Goal: Information Seeking & Learning: Learn about a topic

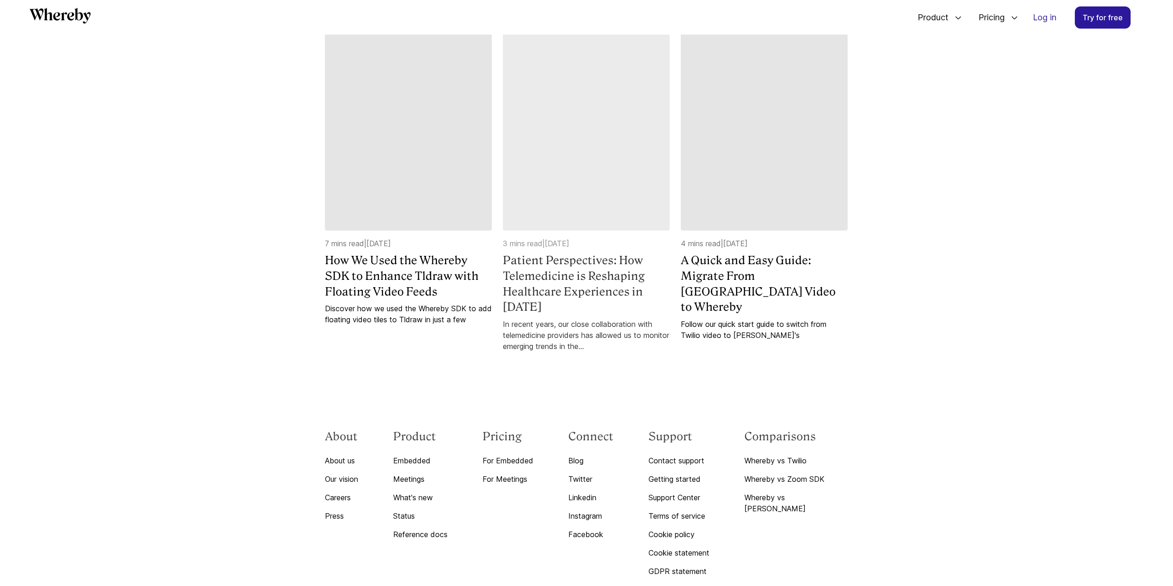
scroll to position [2978, 0]
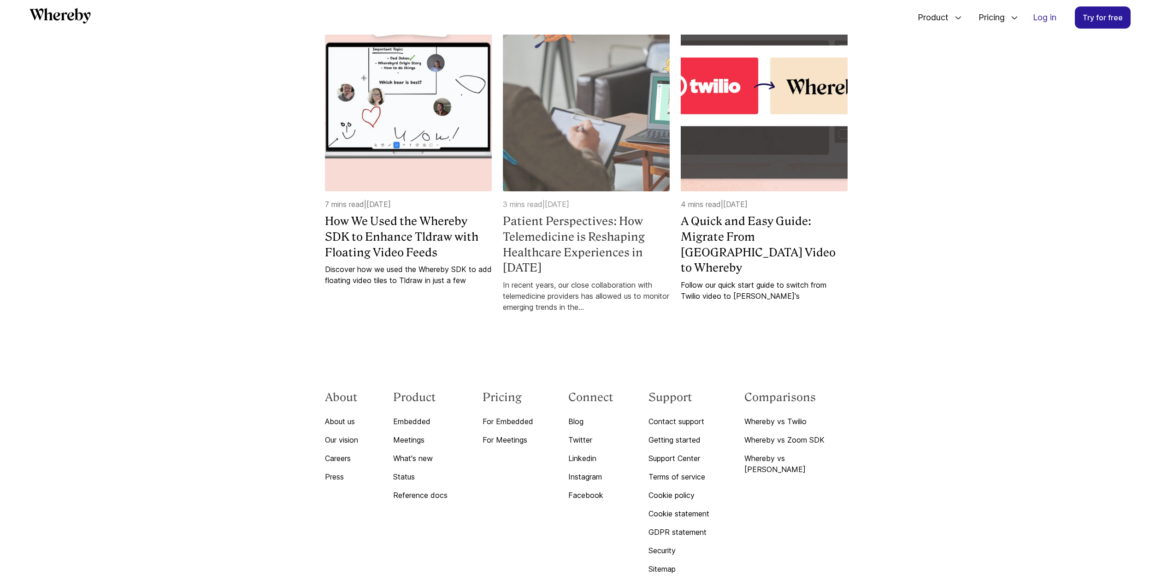
click at [565, 213] on h4 "Patient Perspectives: How Telemedicine is Reshaping Healthcare Experiences in […" at bounding box center [586, 244] width 167 height 62
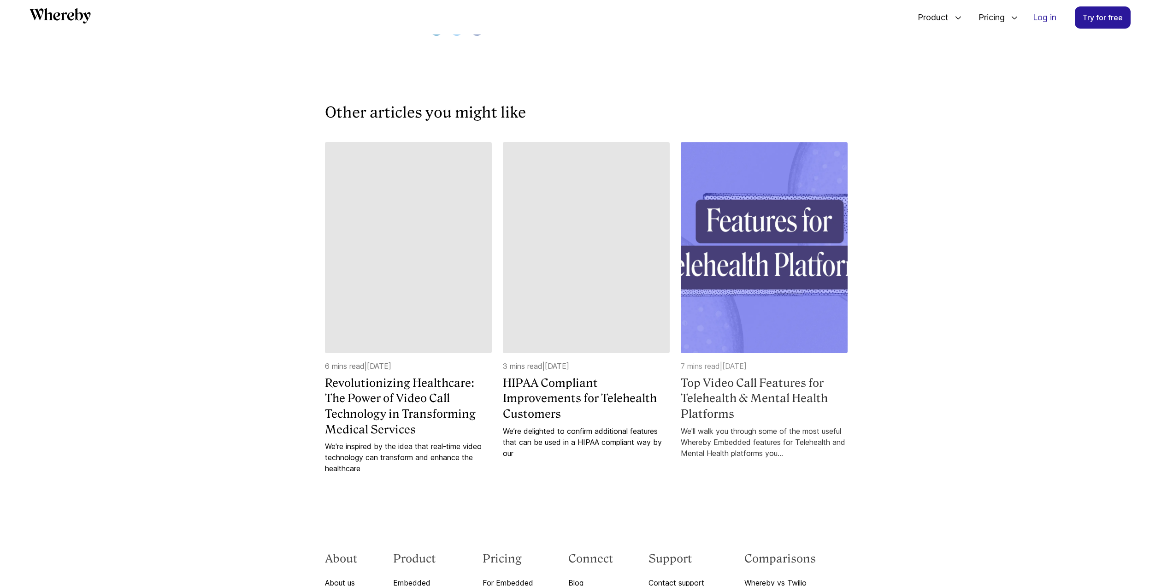
scroll to position [2148, 0]
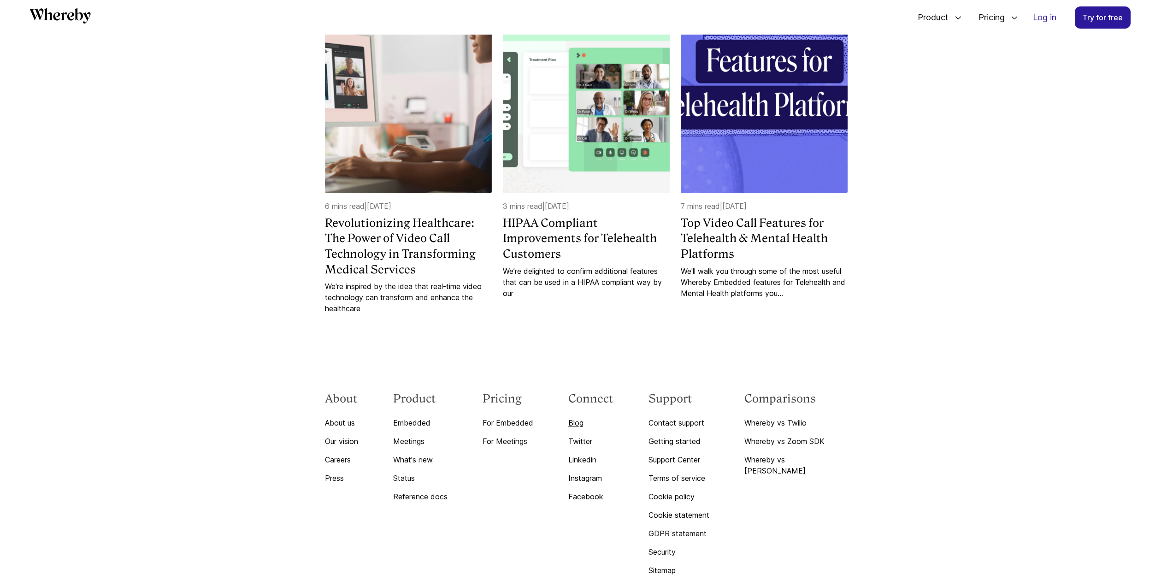
click at [591, 428] on link "Blog" at bounding box center [590, 422] width 45 height 11
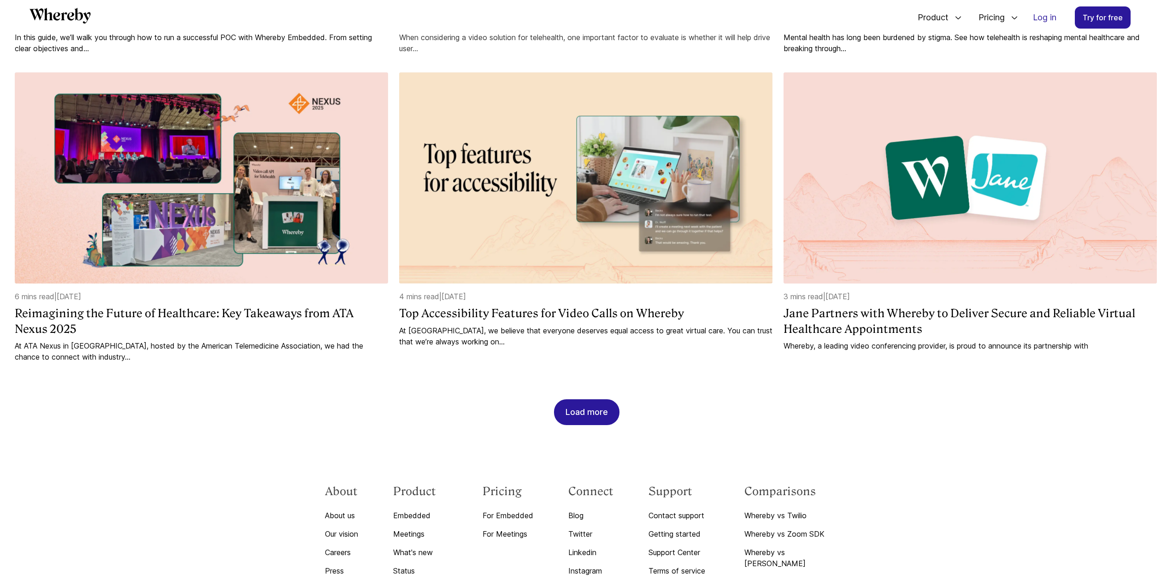
scroll to position [1134, 0]
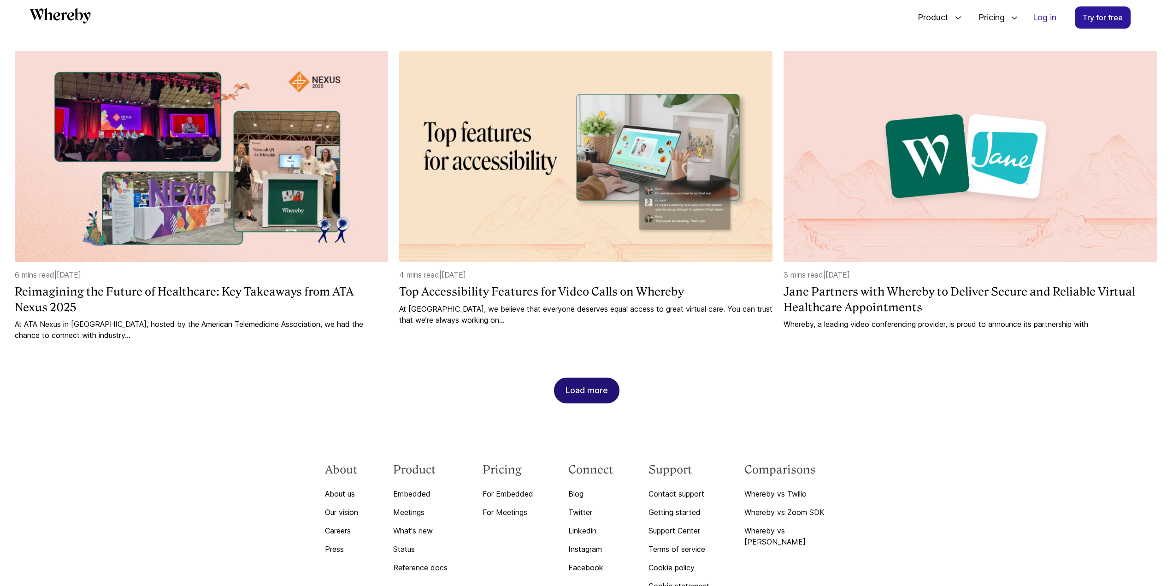
click at [593, 393] on div "Load more" at bounding box center [586, 390] width 42 height 25
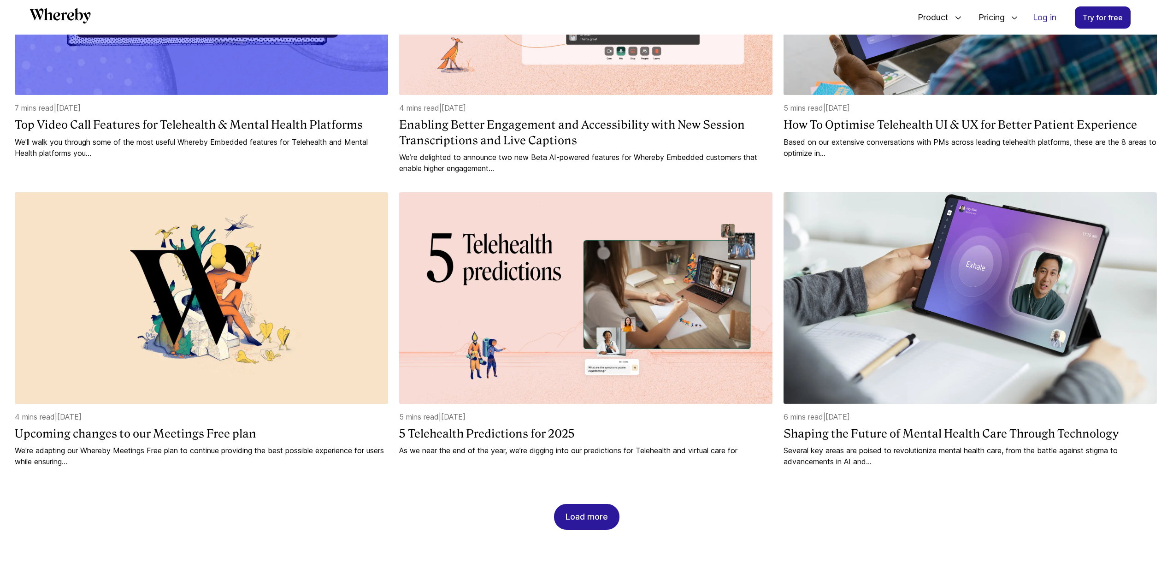
scroll to position [1641, 0]
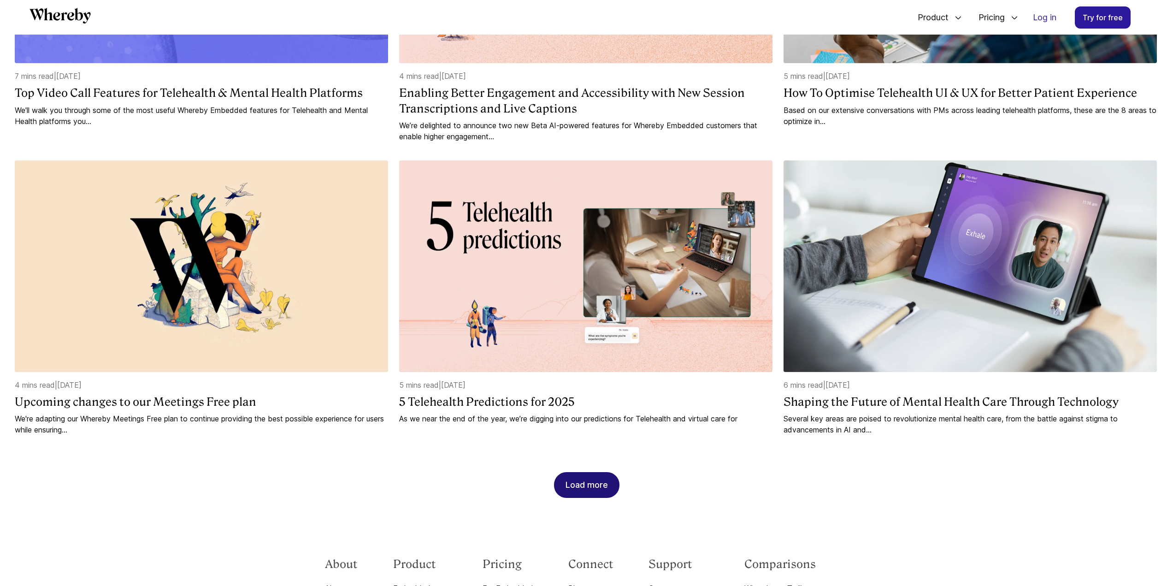
click at [571, 491] on div "Load more" at bounding box center [586, 484] width 42 height 25
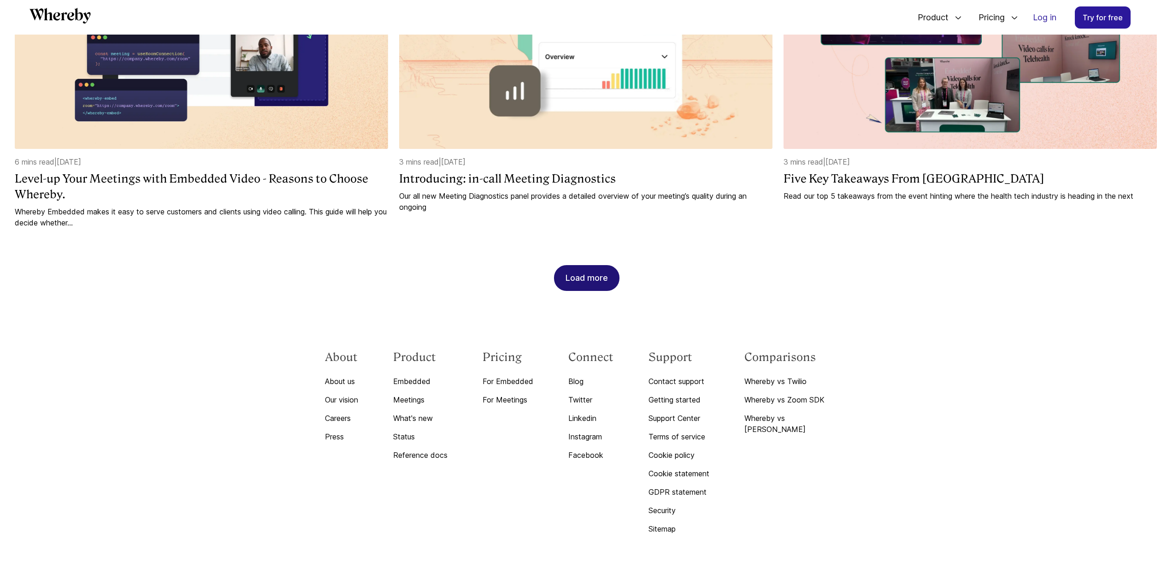
scroll to position [2487, 0]
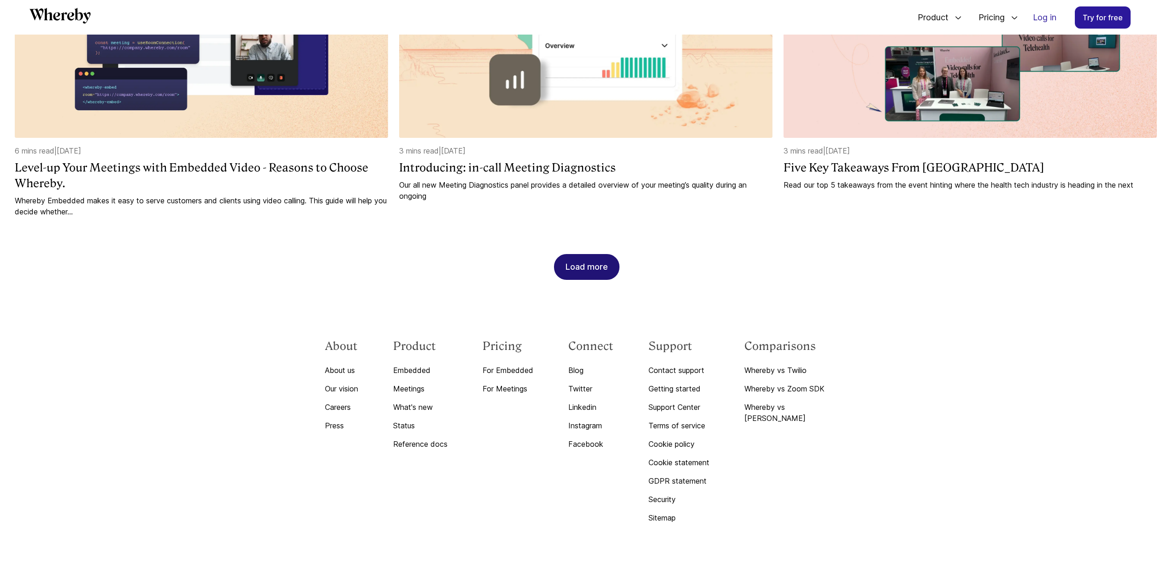
click at [599, 269] on div "Load more" at bounding box center [586, 266] width 42 height 25
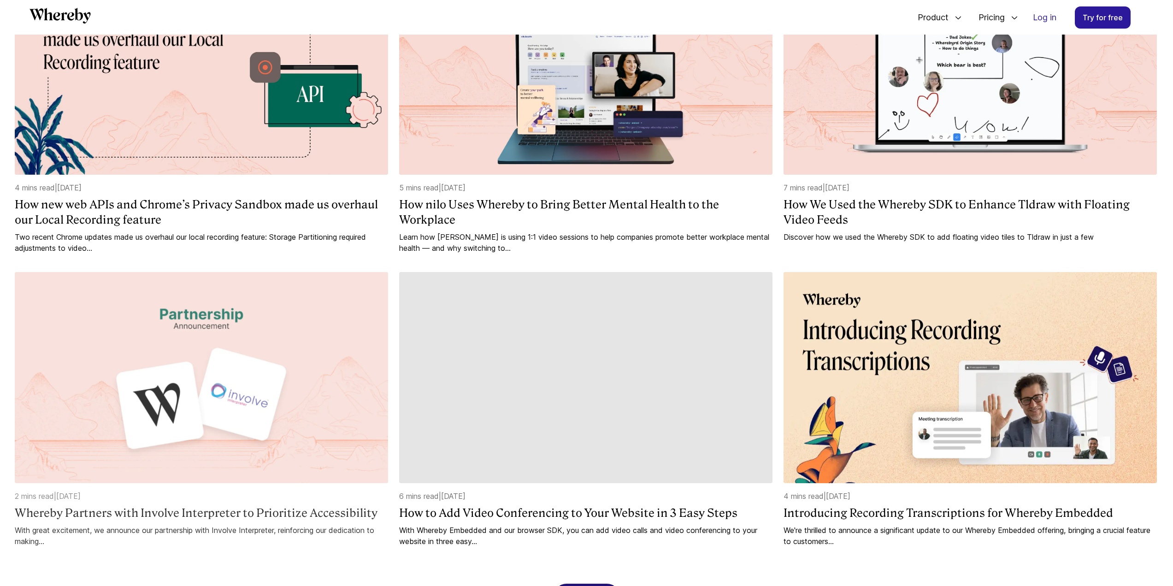
scroll to position [2809, 0]
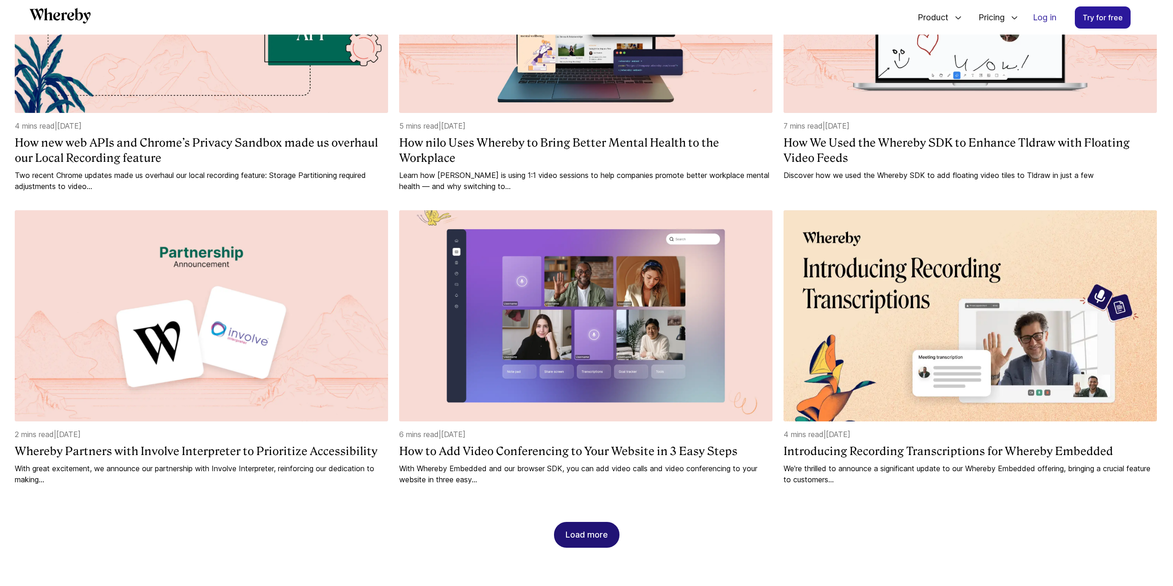
click at [587, 544] on div "Load more" at bounding box center [586, 534] width 42 height 25
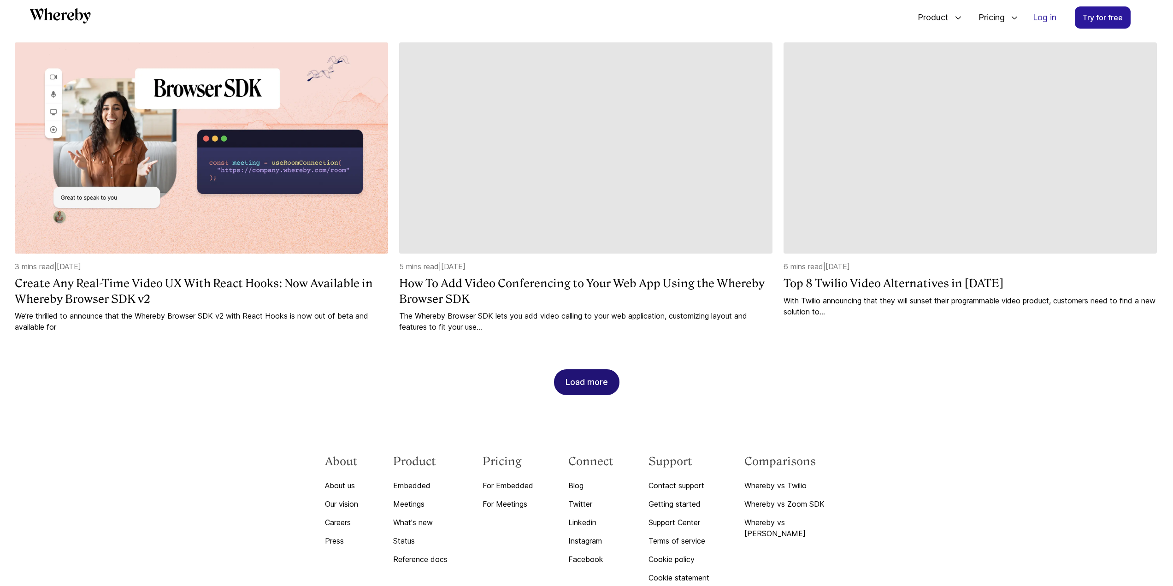
scroll to position [3639, 0]
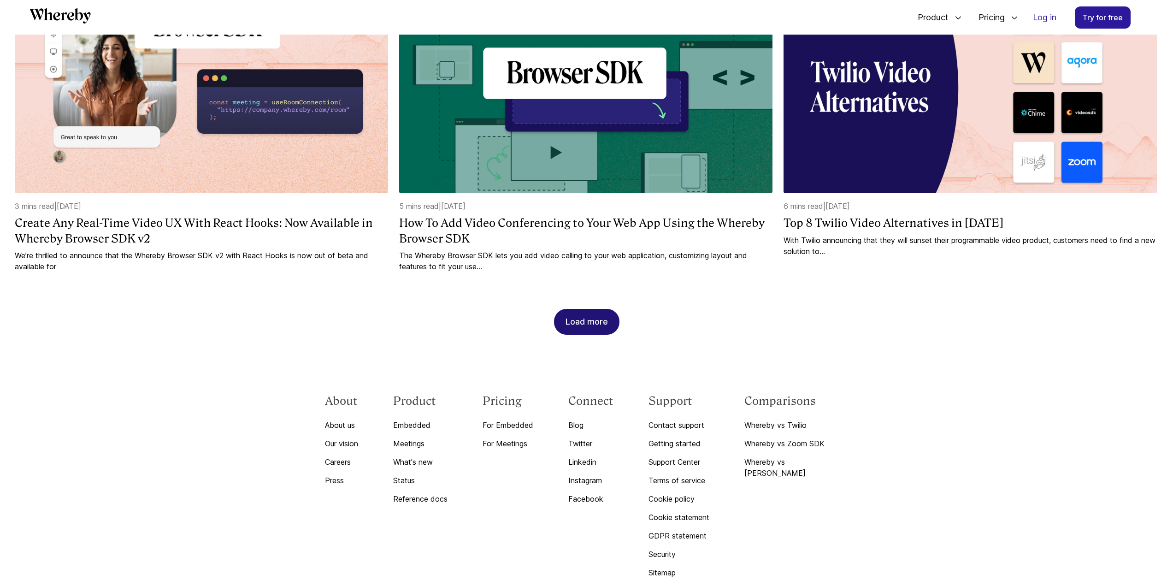
click at [607, 334] on div "Load more" at bounding box center [586, 321] width 42 height 25
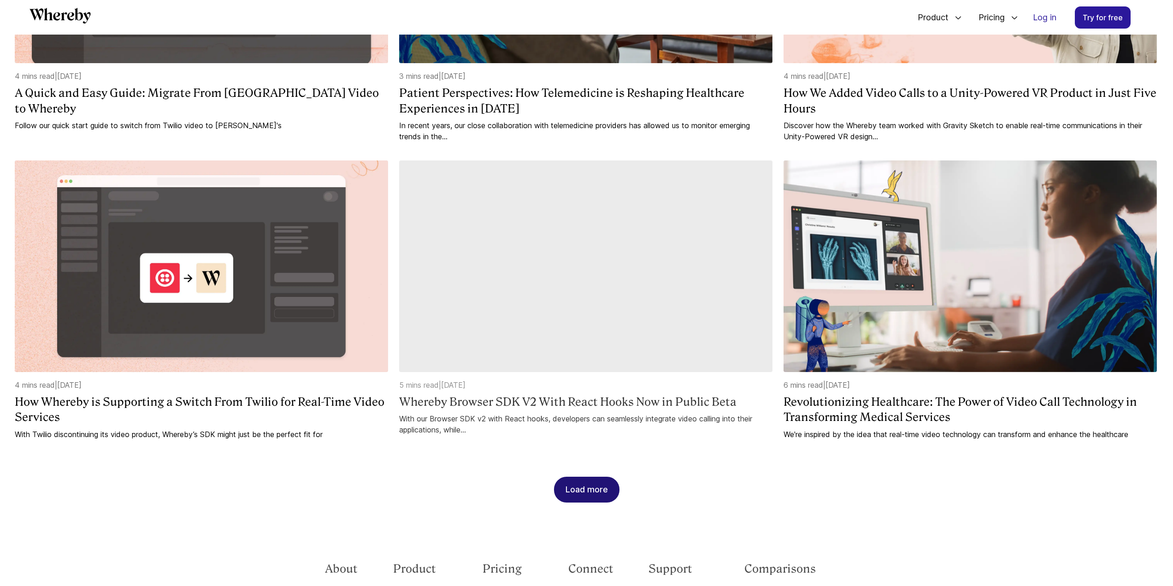
scroll to position [4100, 0]
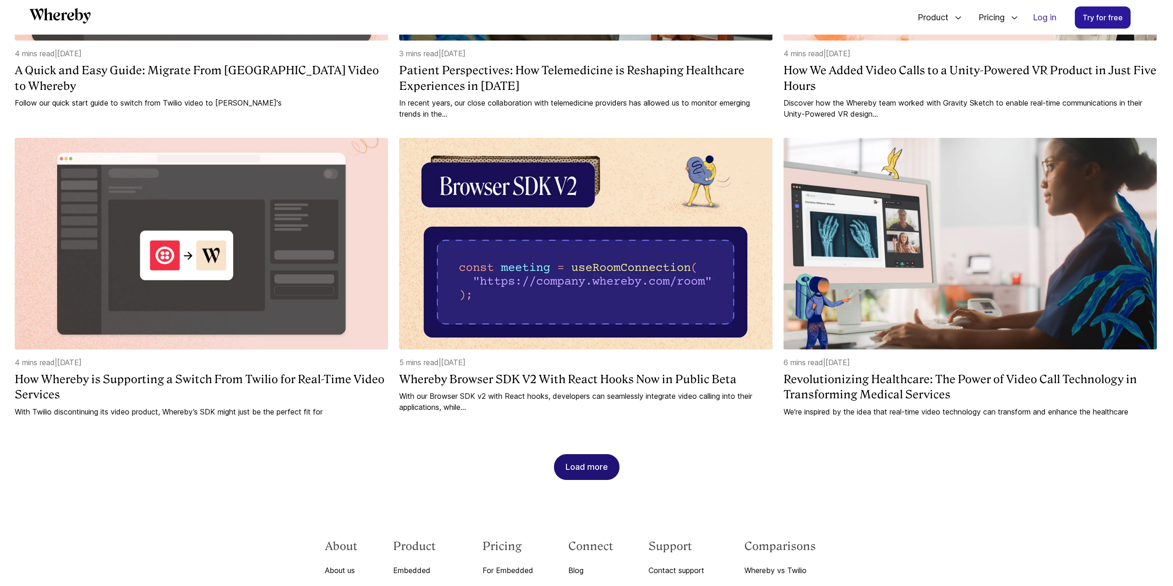
click at [609, 480] on button "Load more" at bounding box center [586, 467] width 65 height 26
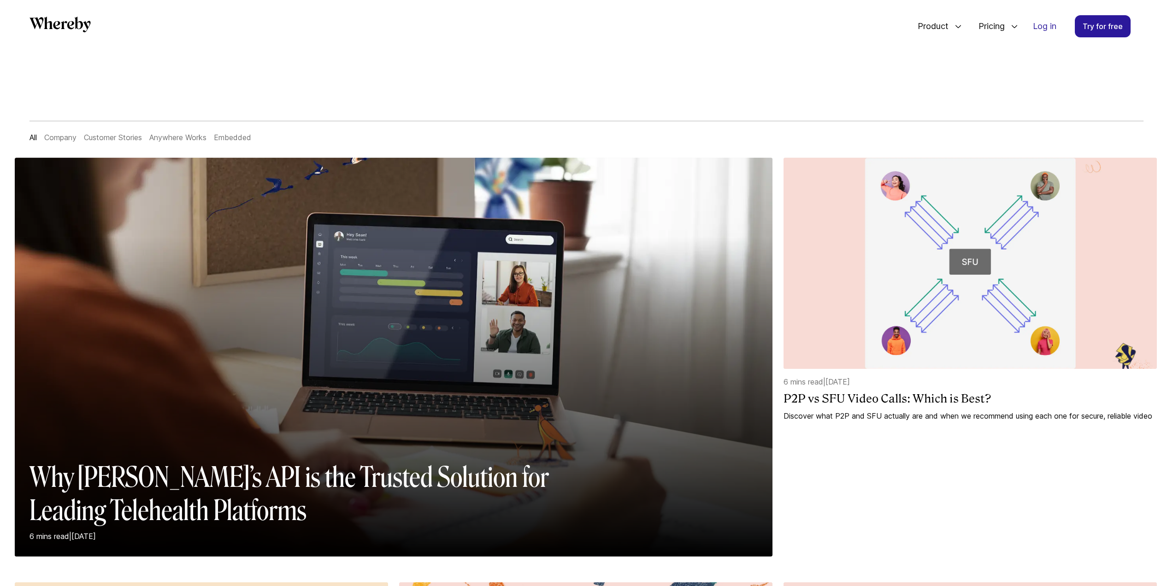
scroll to position [0, 0]
